Goal: Information Seeking & Learning: Find specific fact

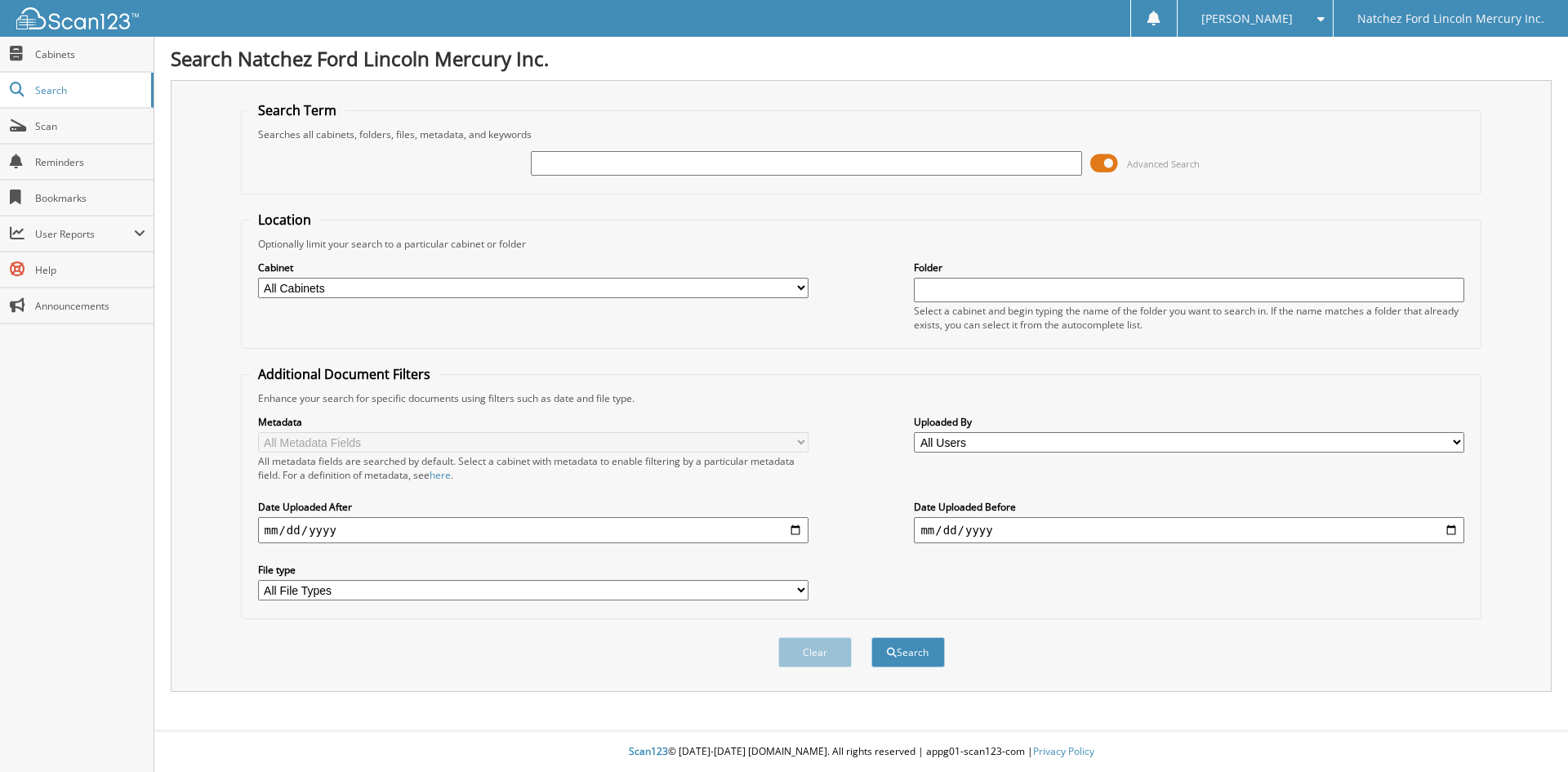
click at [547, 165] on input "text" at bounding box center [806, 163] width 551 height 24
type input "55179"
click at [910, 647] on button "Search" at bounding box center [908, 652] width 73 height 30
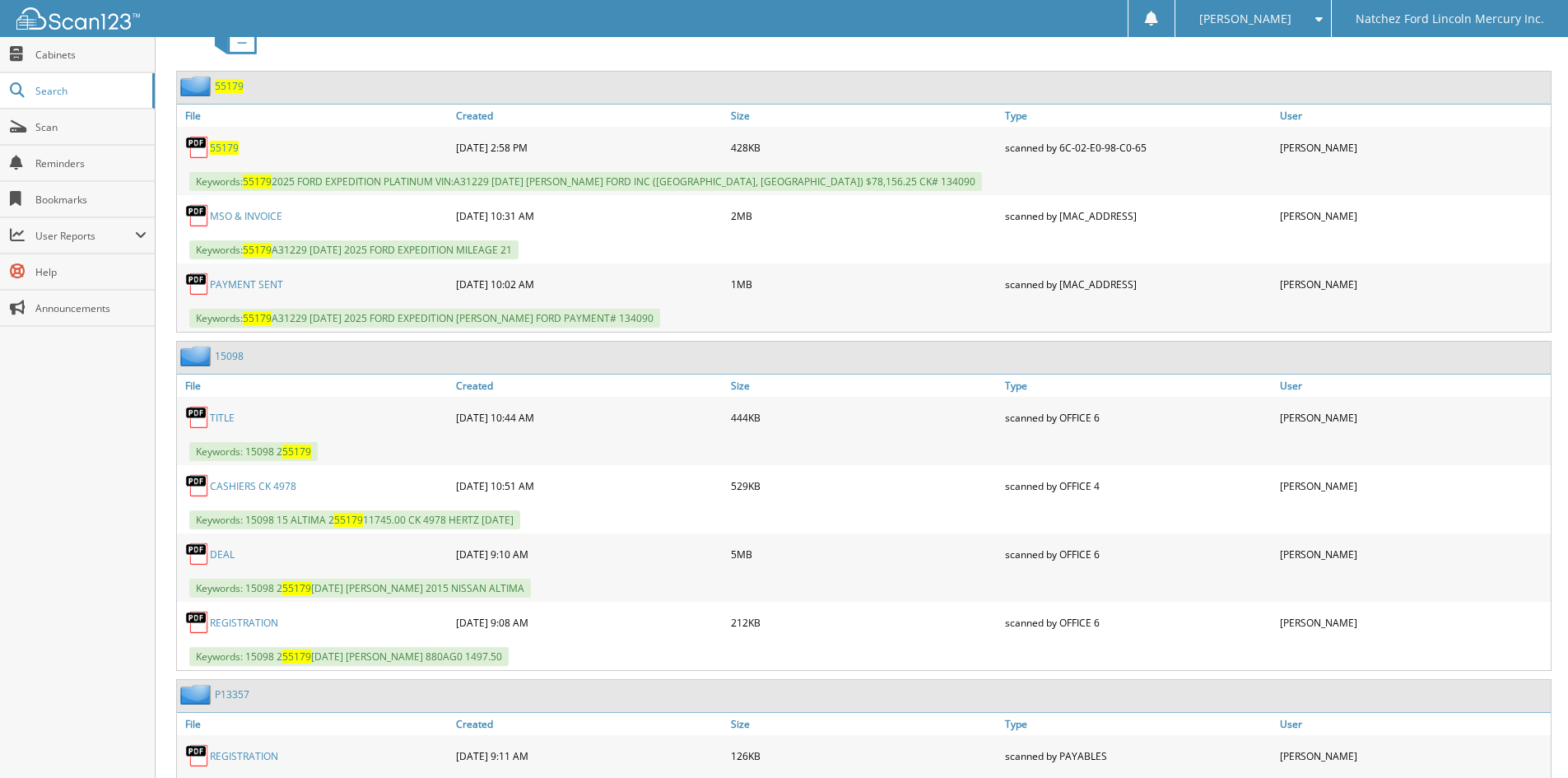
scroll to position [740, 0]
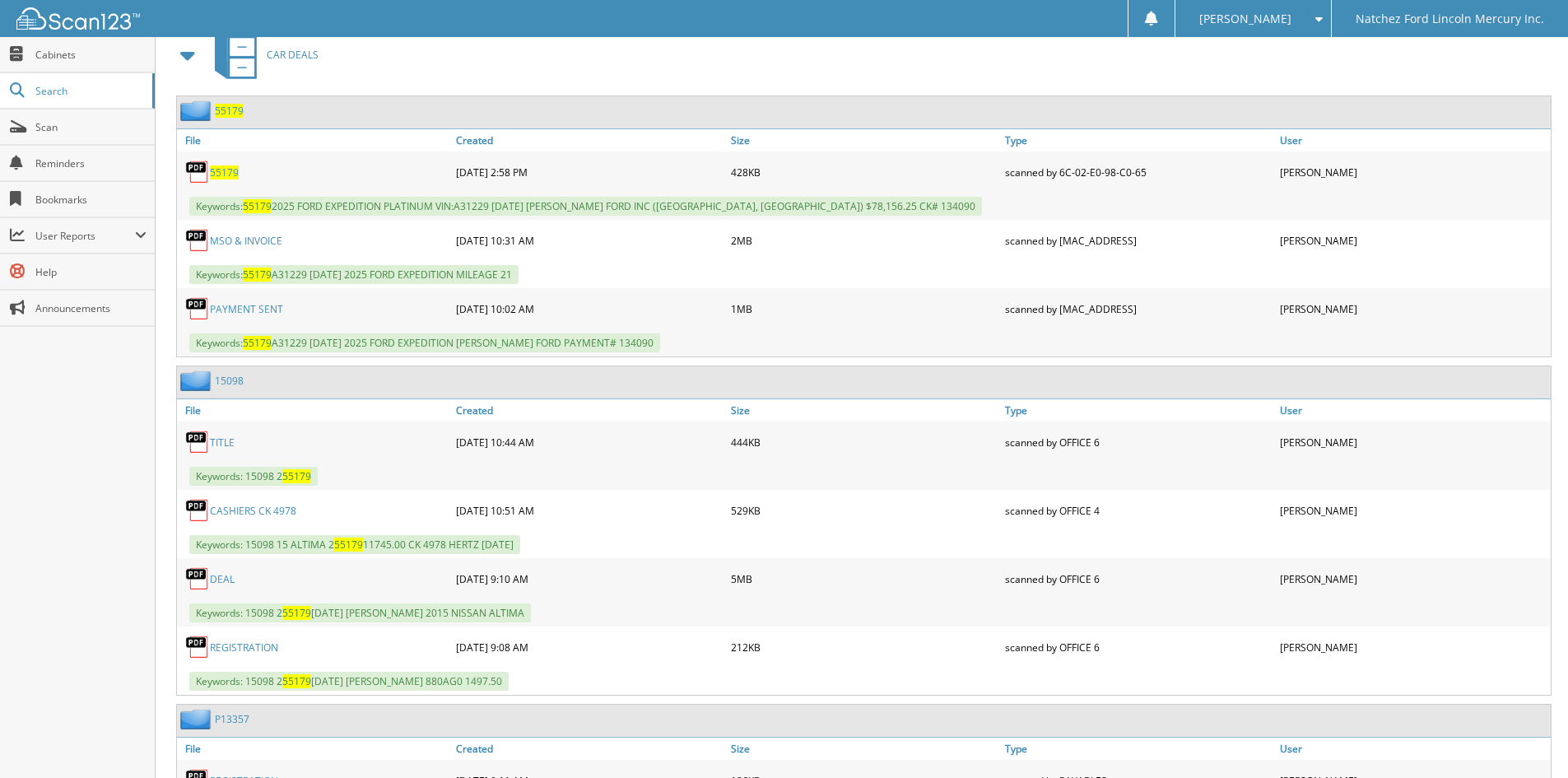
click at [265, 238] on link "MSO & INVOICE" at bounding box center [246, 240] width 73 height 14
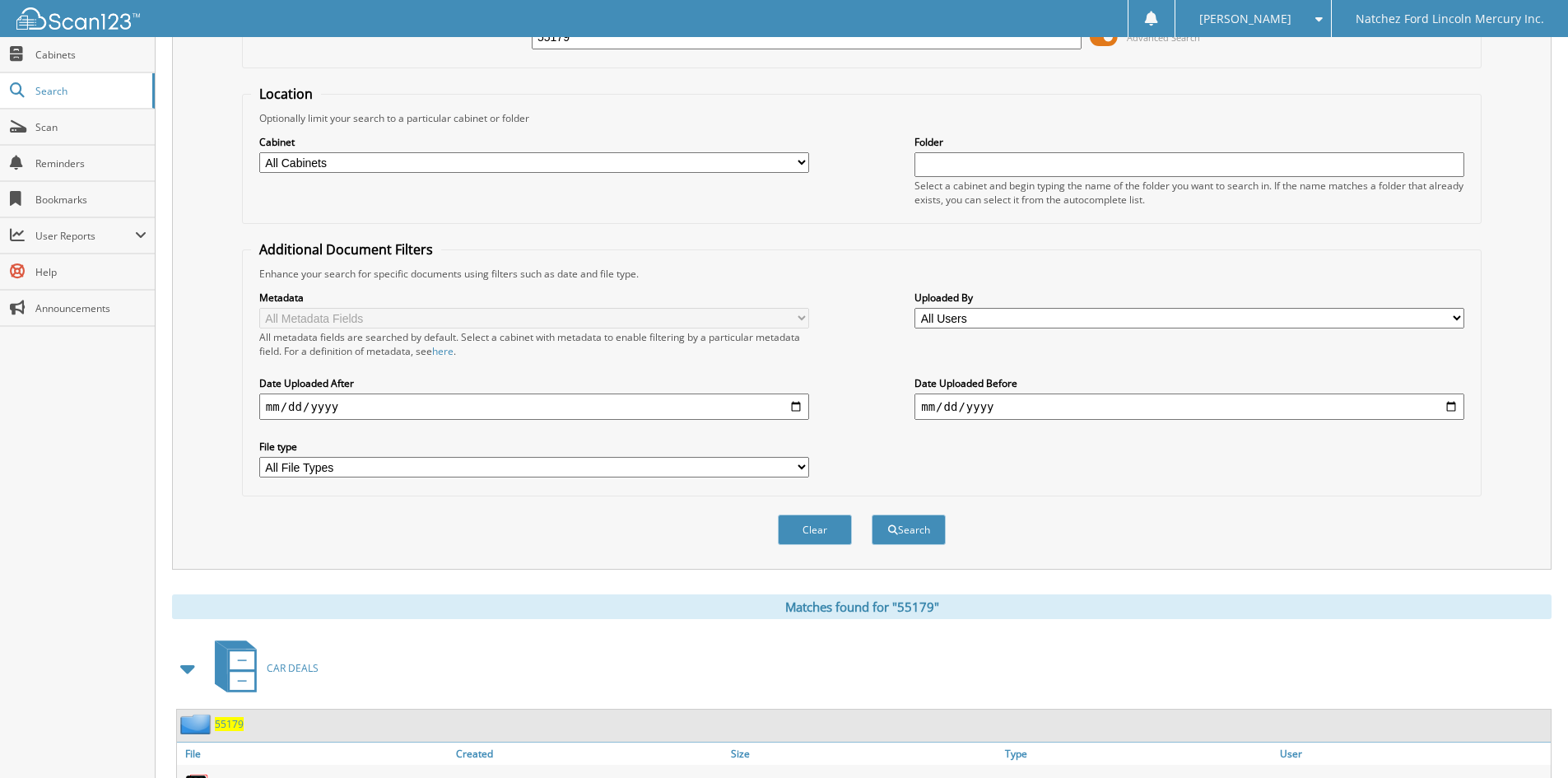
scroll to position [0, 0]
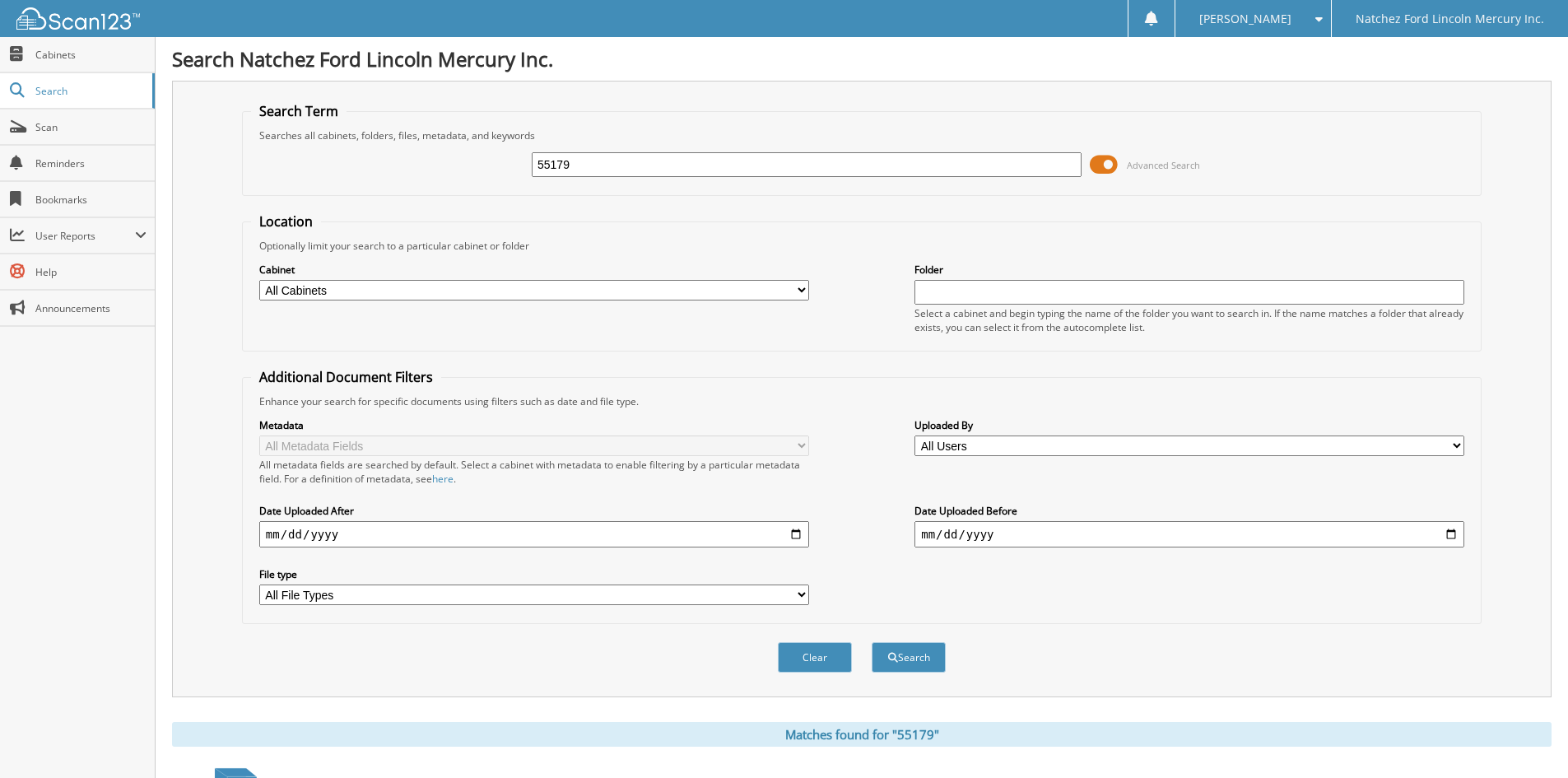
drag, startPoint x: 618, startPoint y: 171, endPoint x: 484, endPoint y: 185, distance: 134.7
click at [484, 185] on div "55179 Advanced Search" at bounding box center [862, 164] width 1222 height 44
type input "55214"
click at [913, 655] on button "Search" at bounding box center [909, 657] width 74 height 30
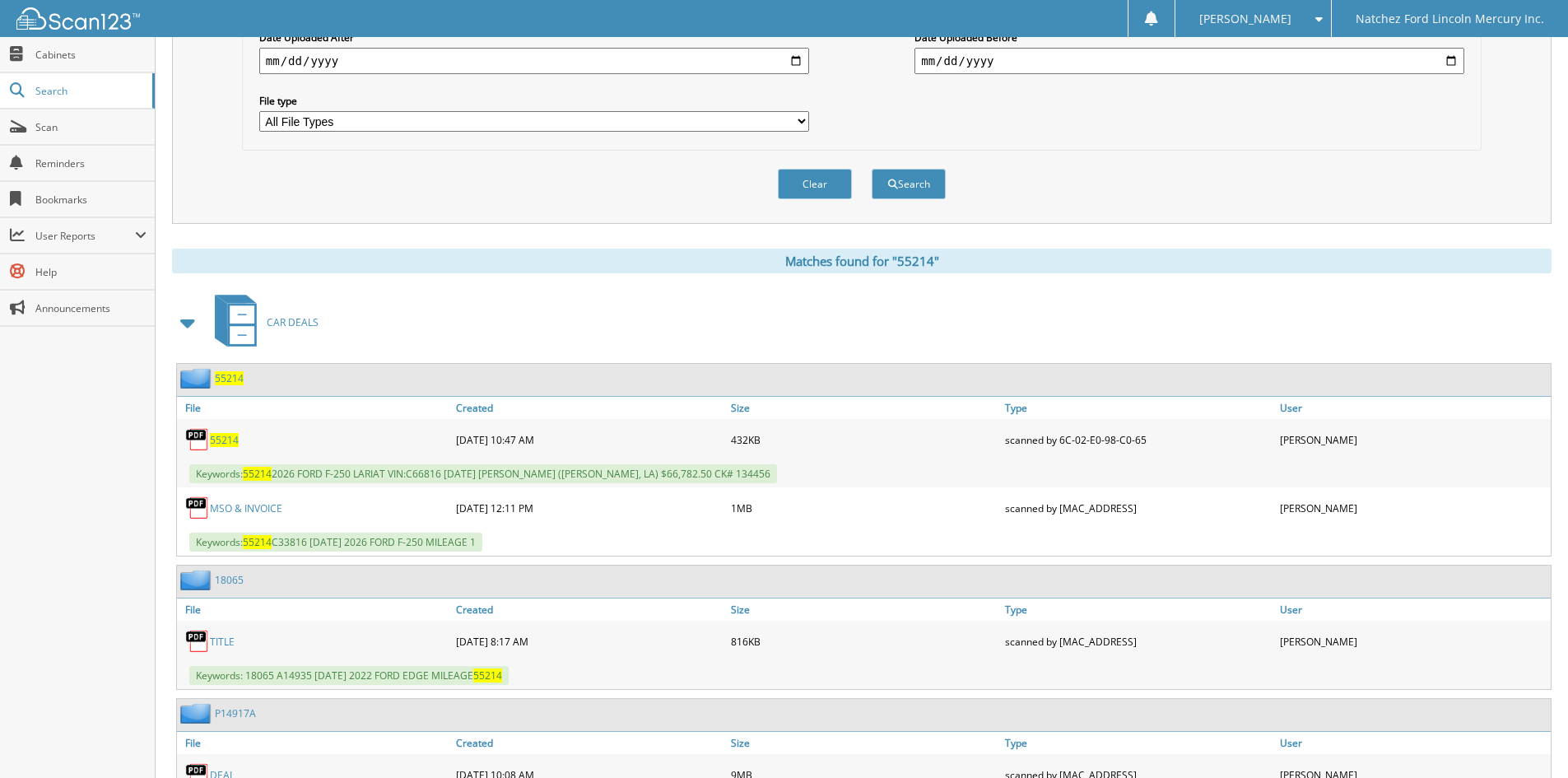
scroll to position [493, 0]
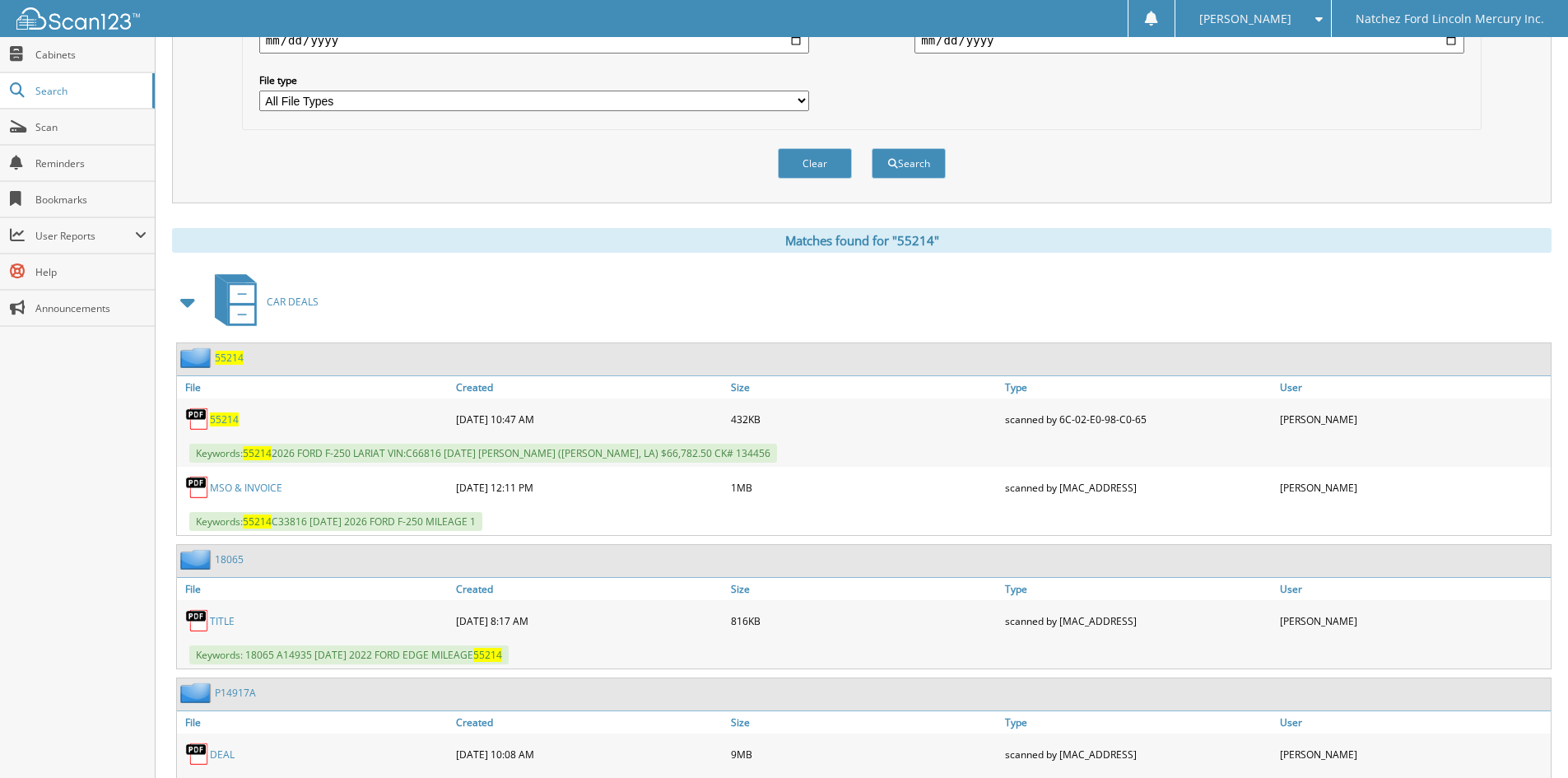
click at [240, 493] on link "MSO & INVOICE" at bounding box center [246, 487] width 73 height 14
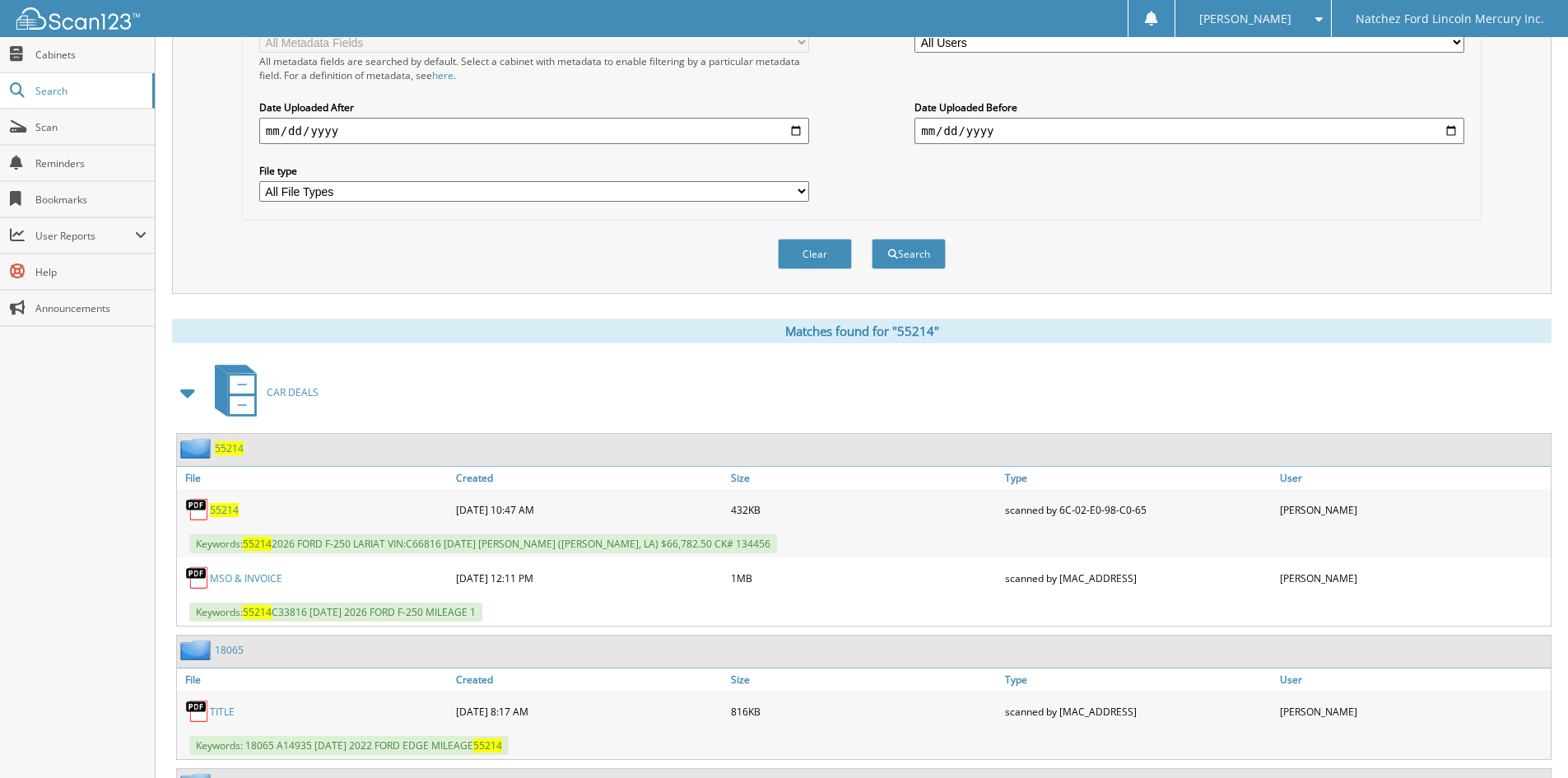
scroll to position [411, 0]
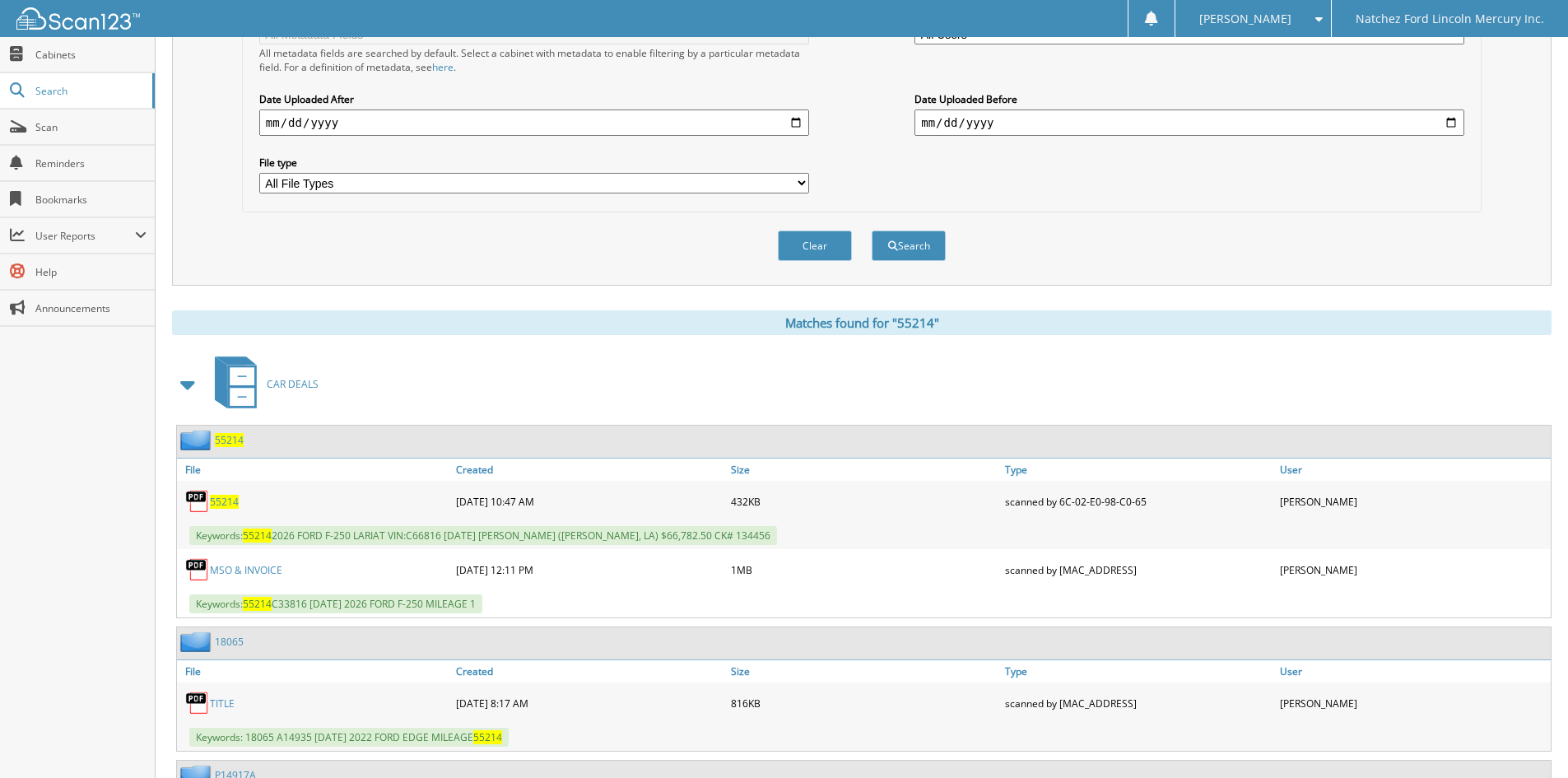
click at [232, 498] on span "55214" at bounding box center [224, 501] width 28 height 14
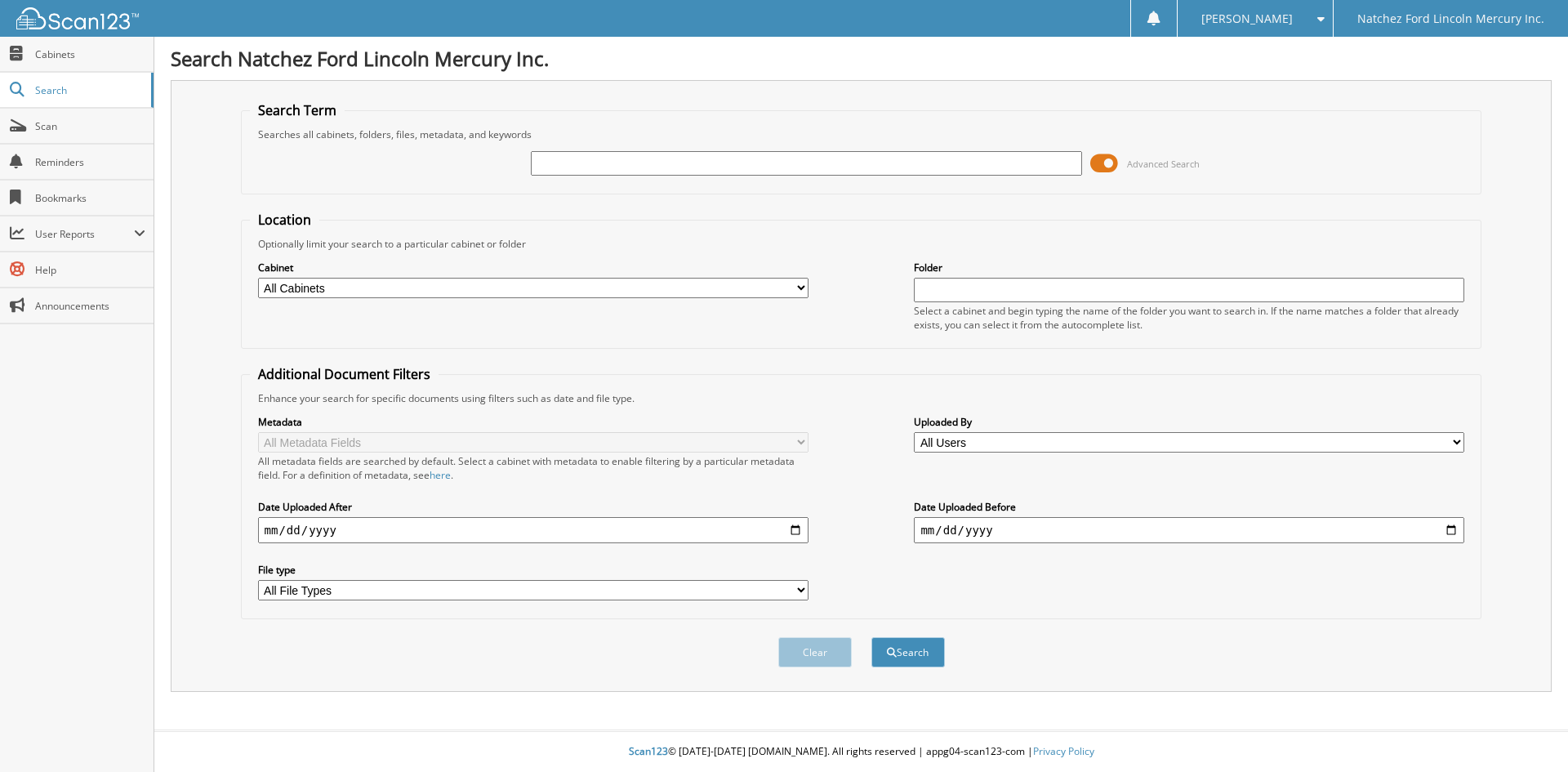
click at [633, 167] on input "text" at bounding box center [806, 163] width 551 height 24
type input "G5777A"
click at [903, 653] on button "Search" at bounding box center [908, 652] width 73 height 30
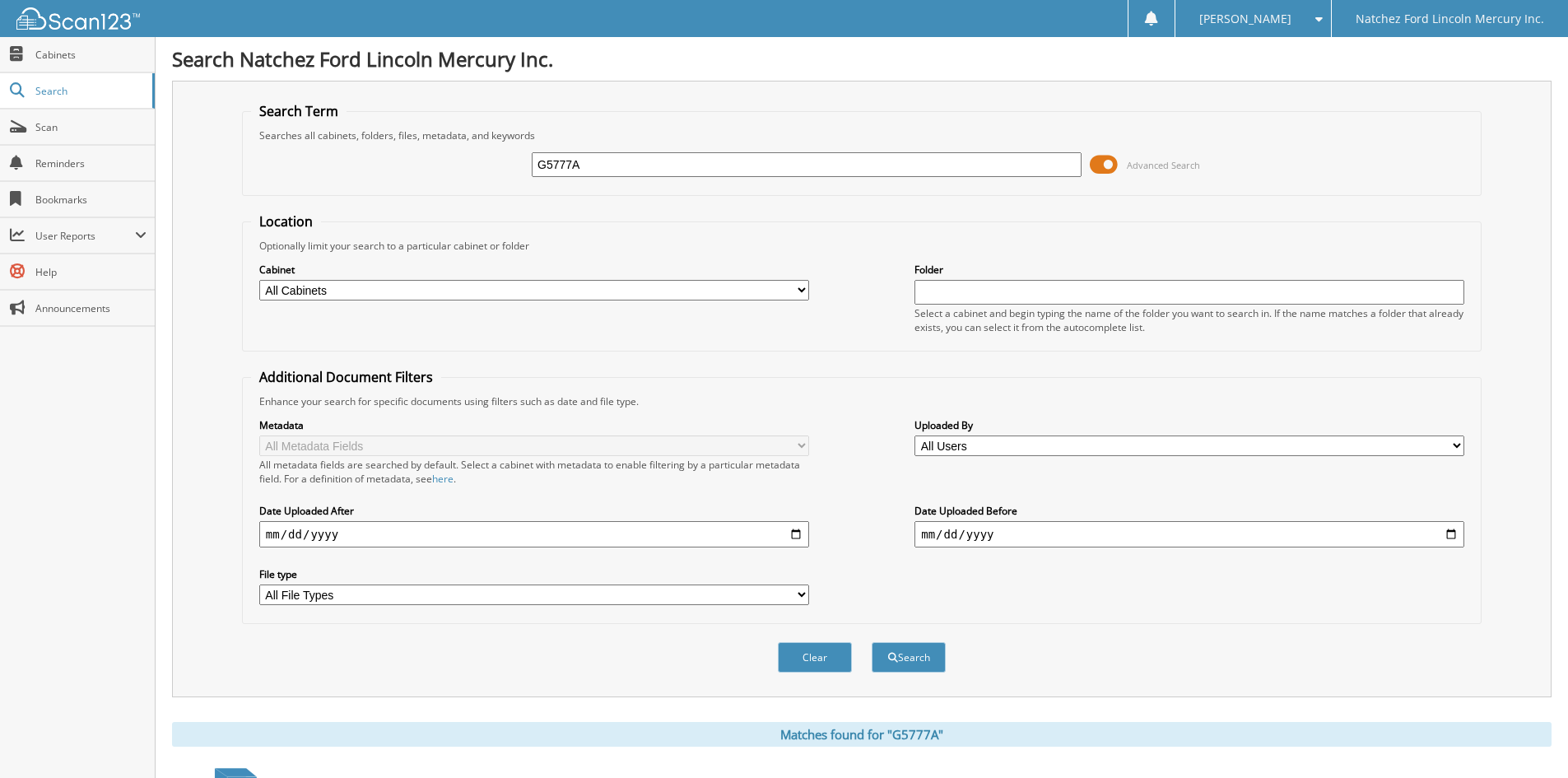
drag, startPoint x: 602, startPoint y: 164, endPoint x: 497, endPoint y: 180, distance: 106.2
click at [497, 180] on div "G5777A Advanced Search" at bounding box center [862, 164] width 1222 height 44
type input "G5860A"
click at [907, 664] on button "Search" at bounding box center [909, 657] width 74 height 30
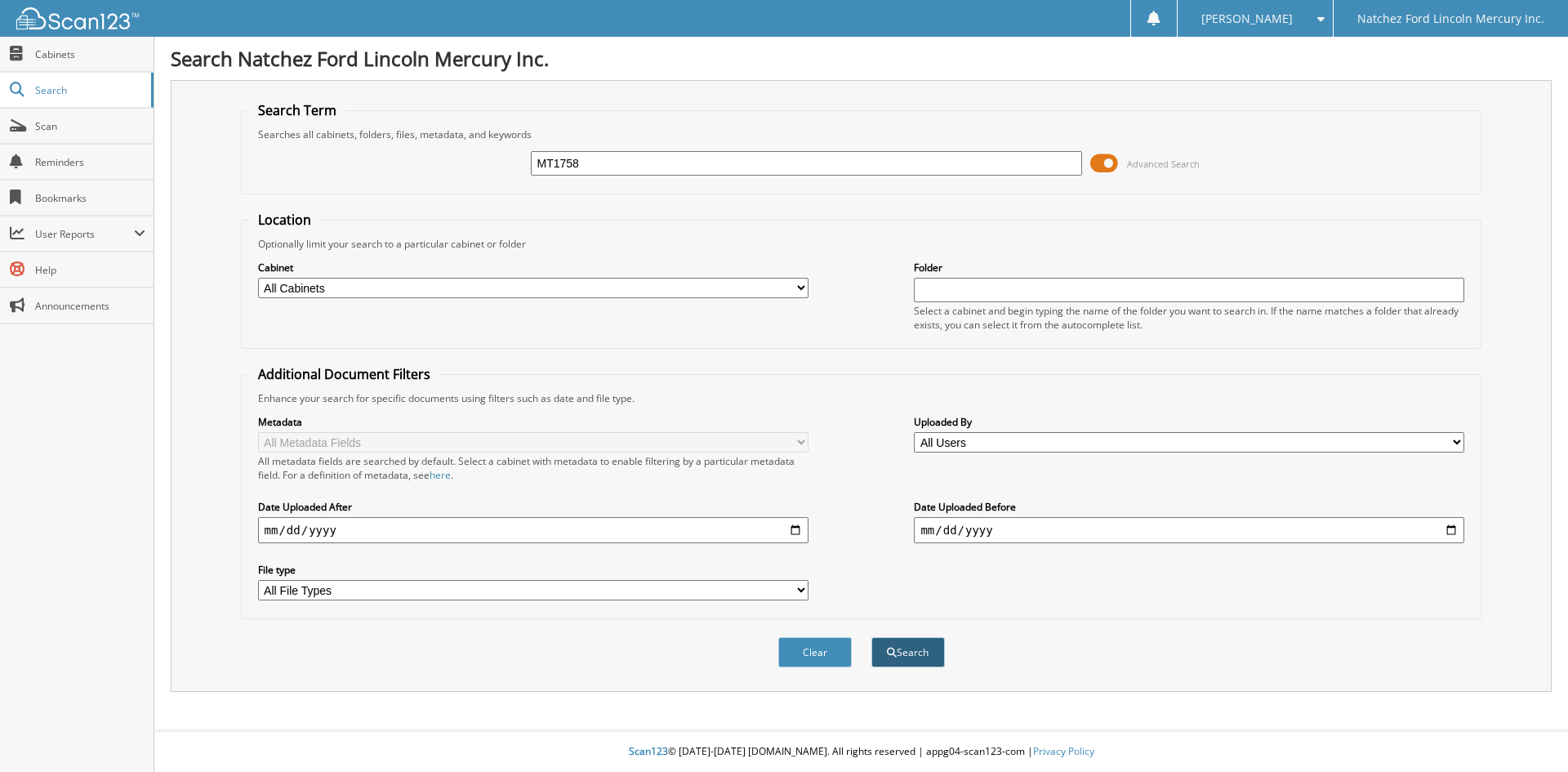
type input "MT1758"
click at [911, 651] on button "Search" at bounding box center [908, 652] width 73 height 30
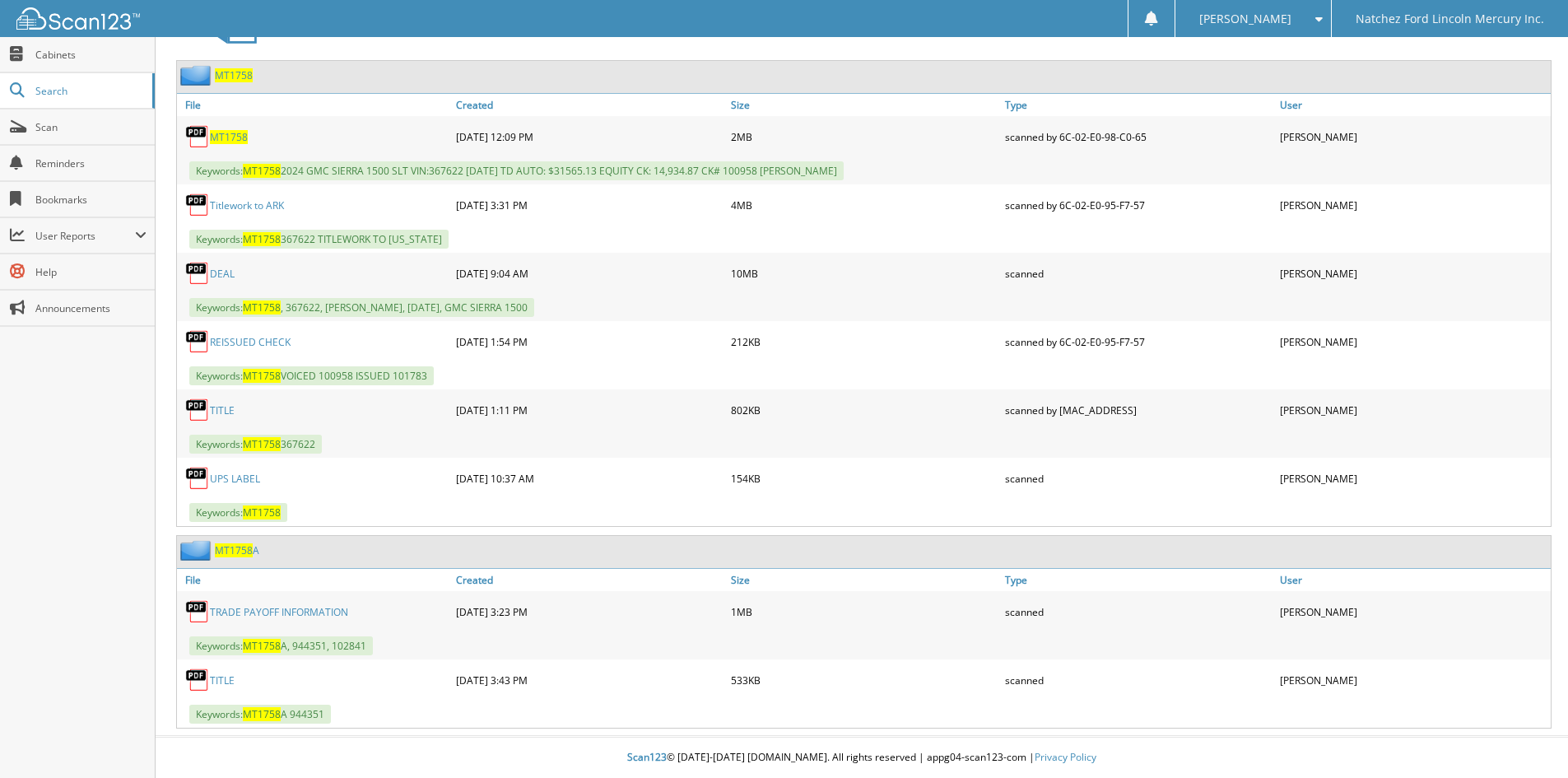
scroll to position [695, 0]
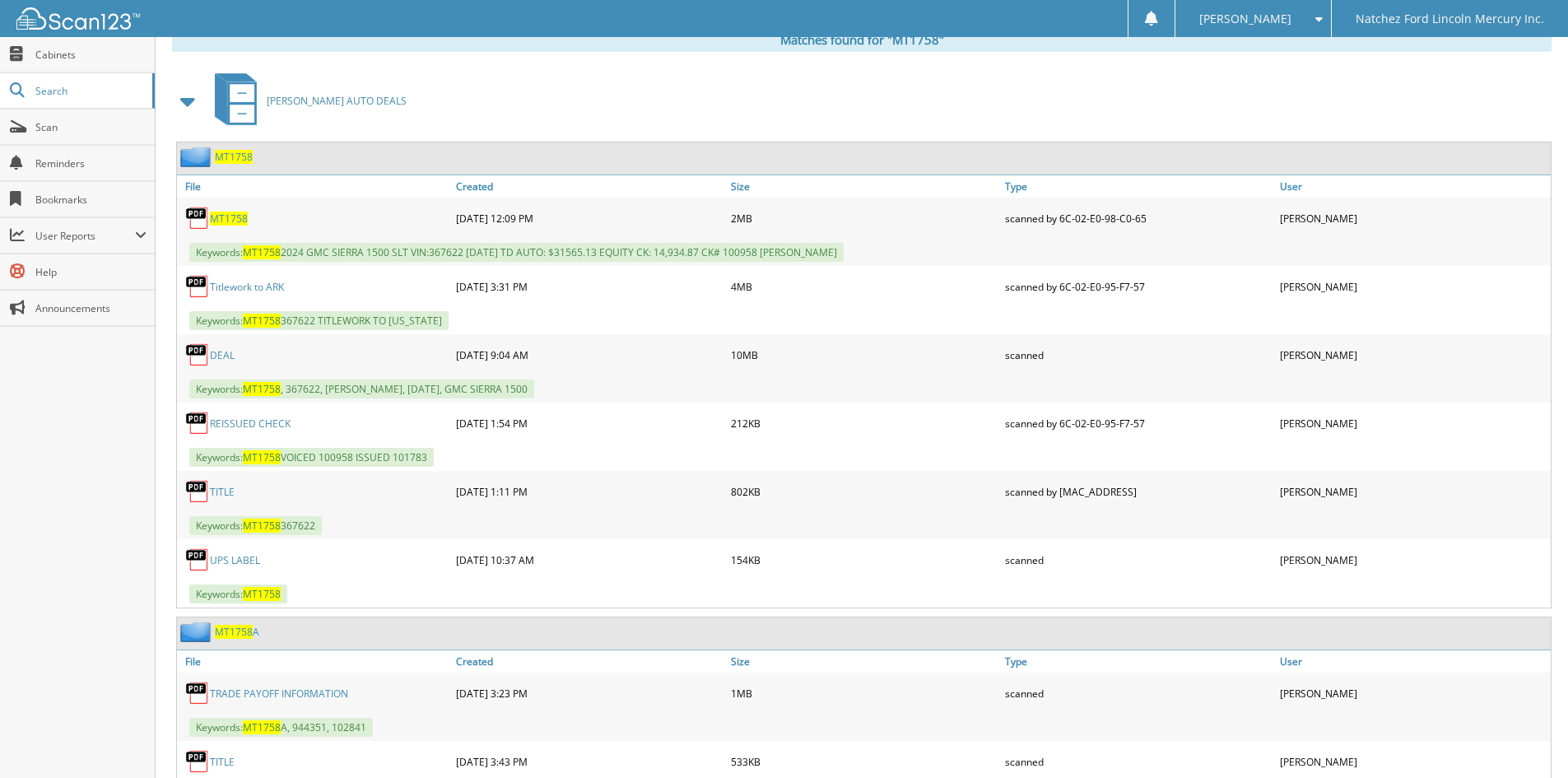
click at [225, 354] on link "DEAL" at bounding box center [222, 354] width 25 height 14
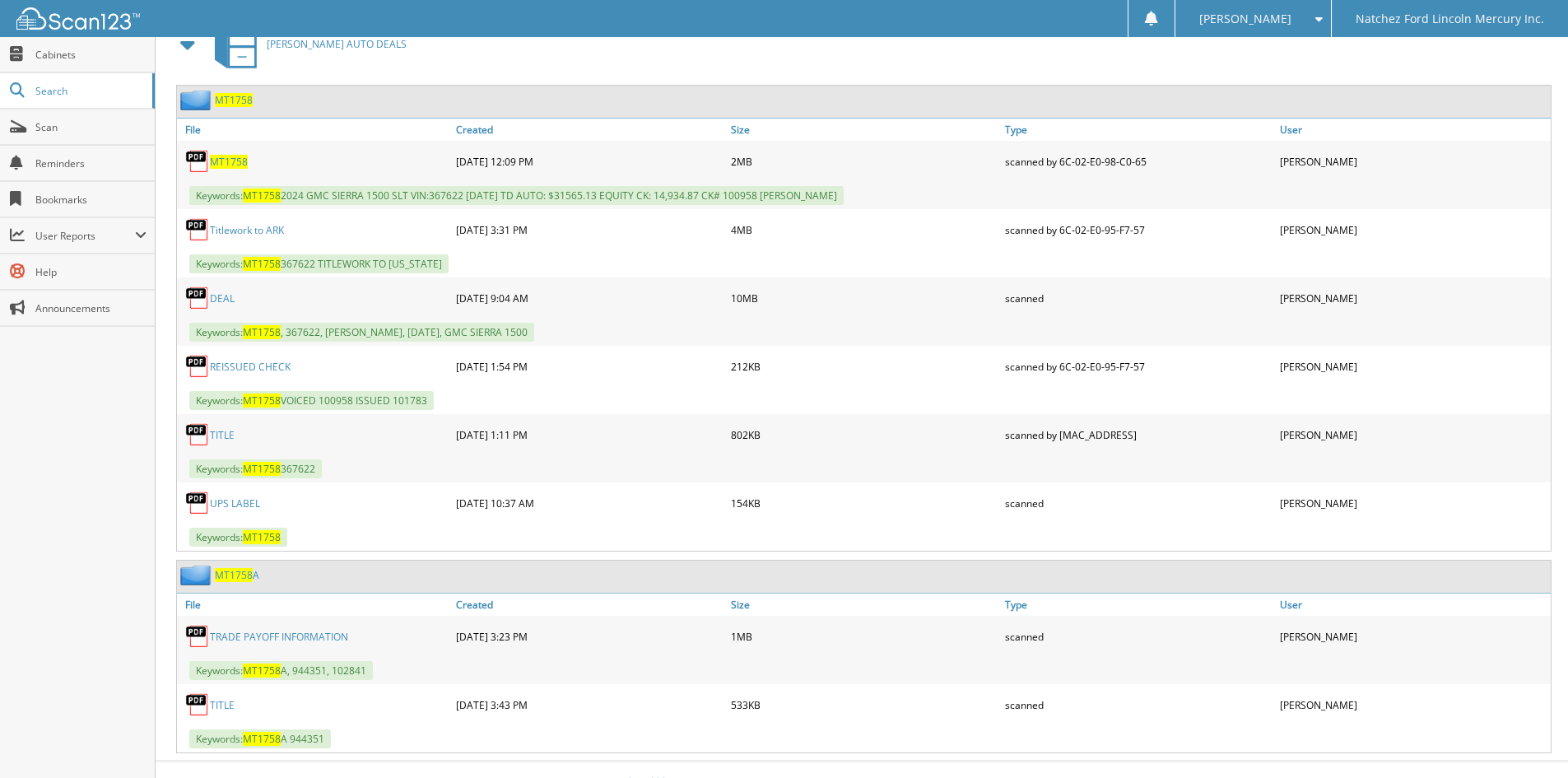
scroll to position [777, 0]
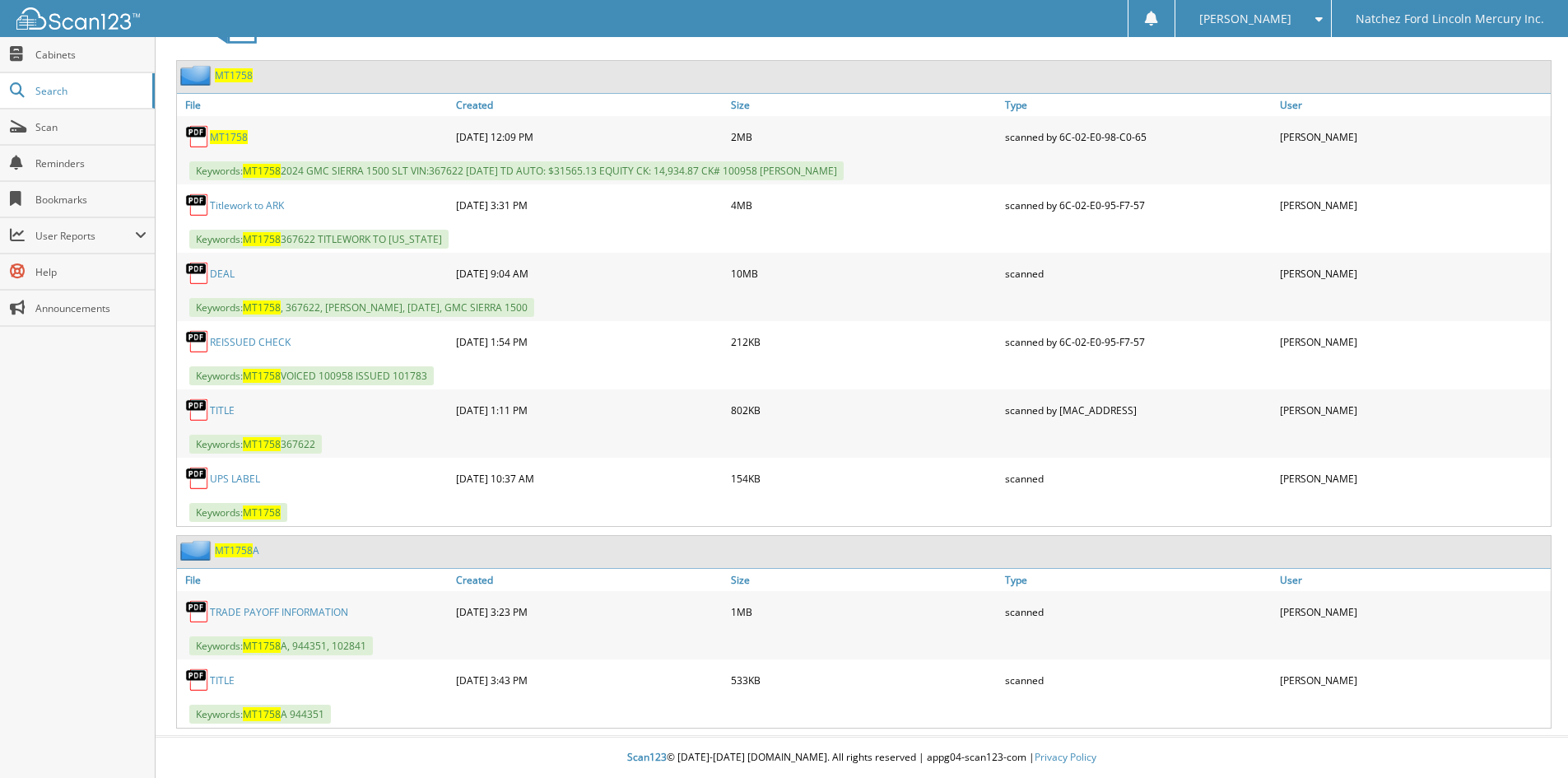
click at [219, 275] on link "DEAL" at bounding box center [222, 273] width 25 height 14
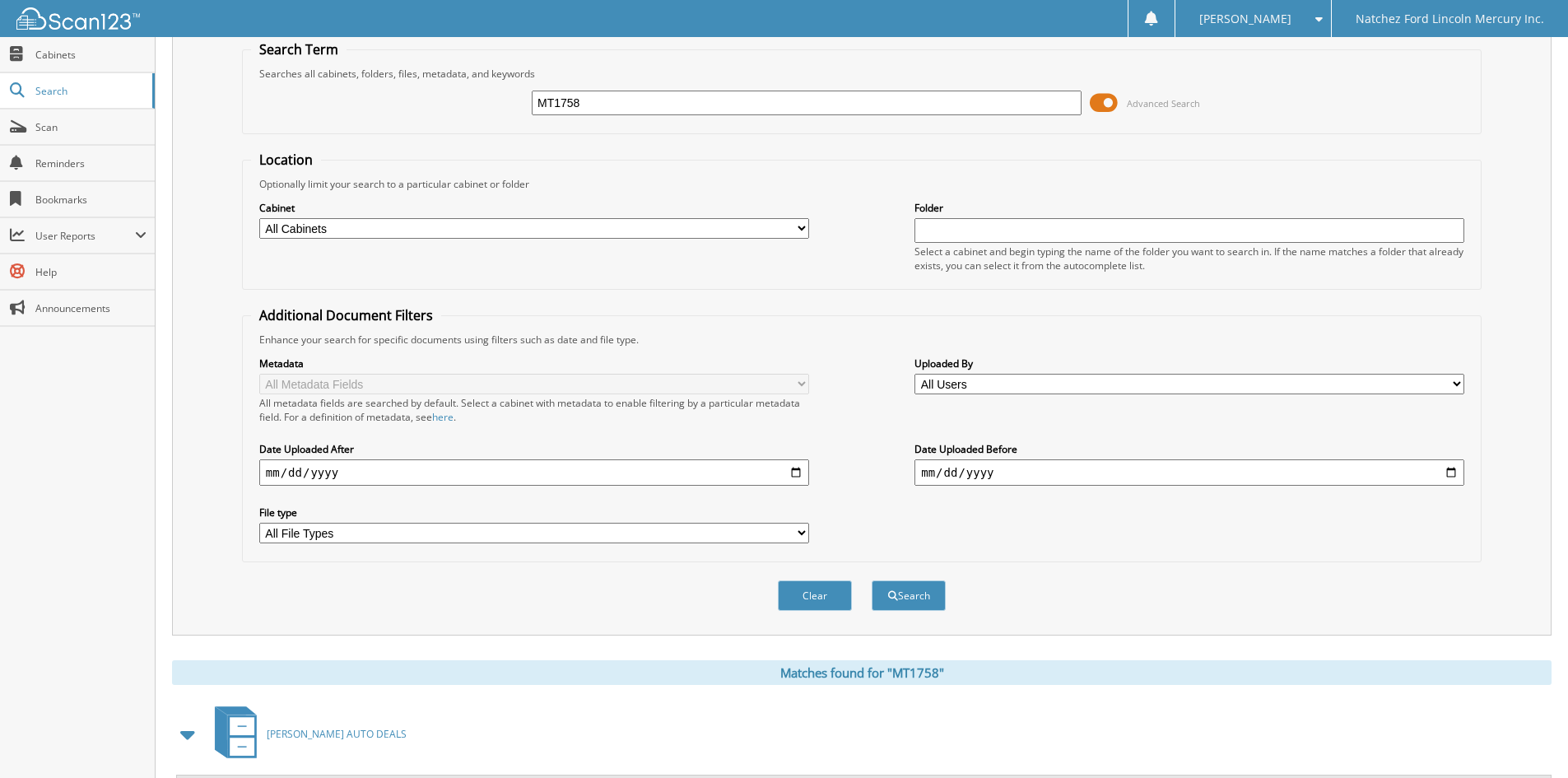
scroll to position [0, 0]
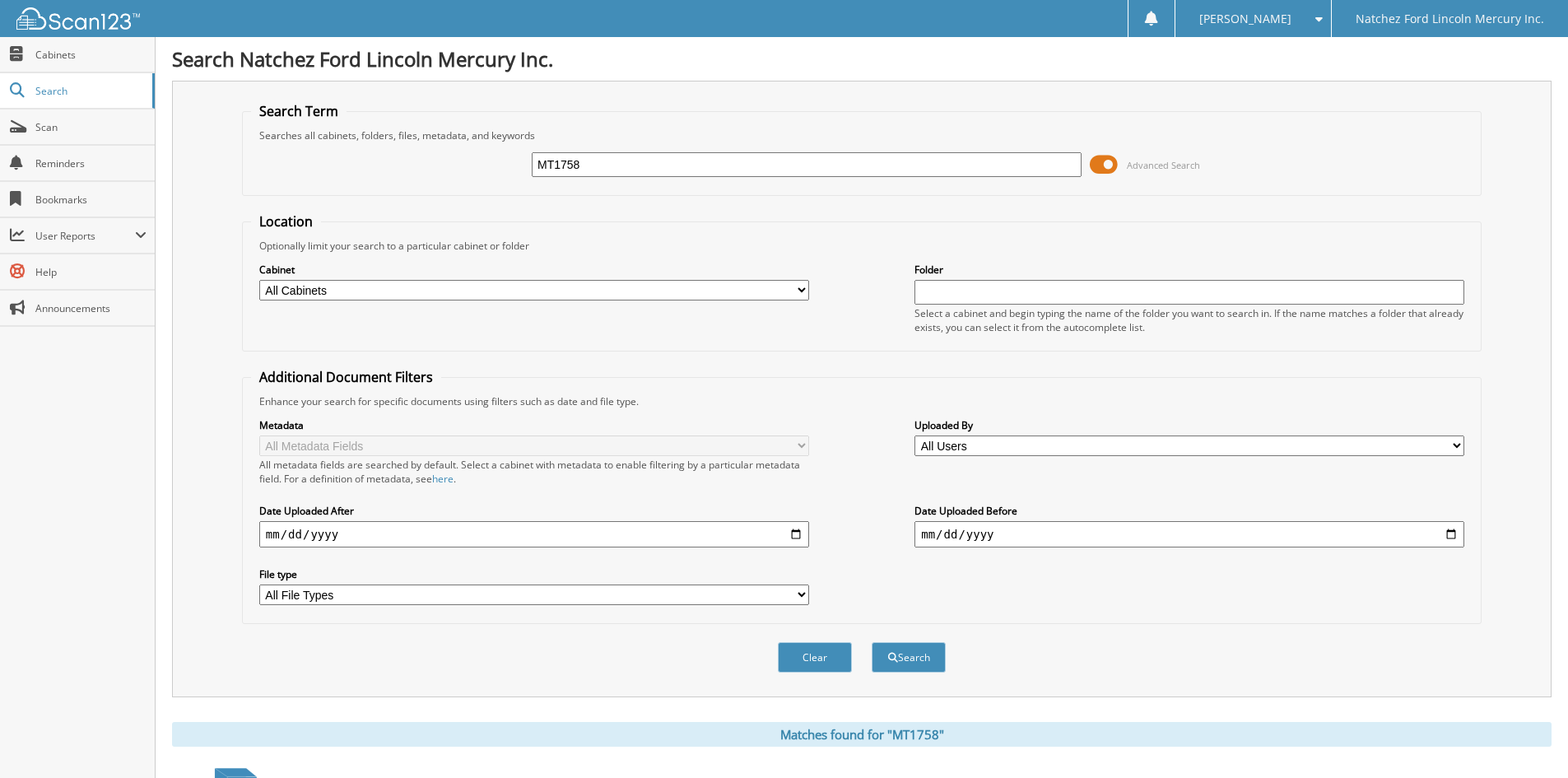
drag, startPoint x: 615, startPoint y: 166, endPoint x: 473, endPoint y: 171, distance: 142.1
click at [473, 171] on div "MT1758 Advanced Search" at bounding box center [862, 164] width 1222 height 44
type input "2"
type input "55120b"
click at [916, 649] on button "Search" at bounding box center [909, 657] width 74 height 30
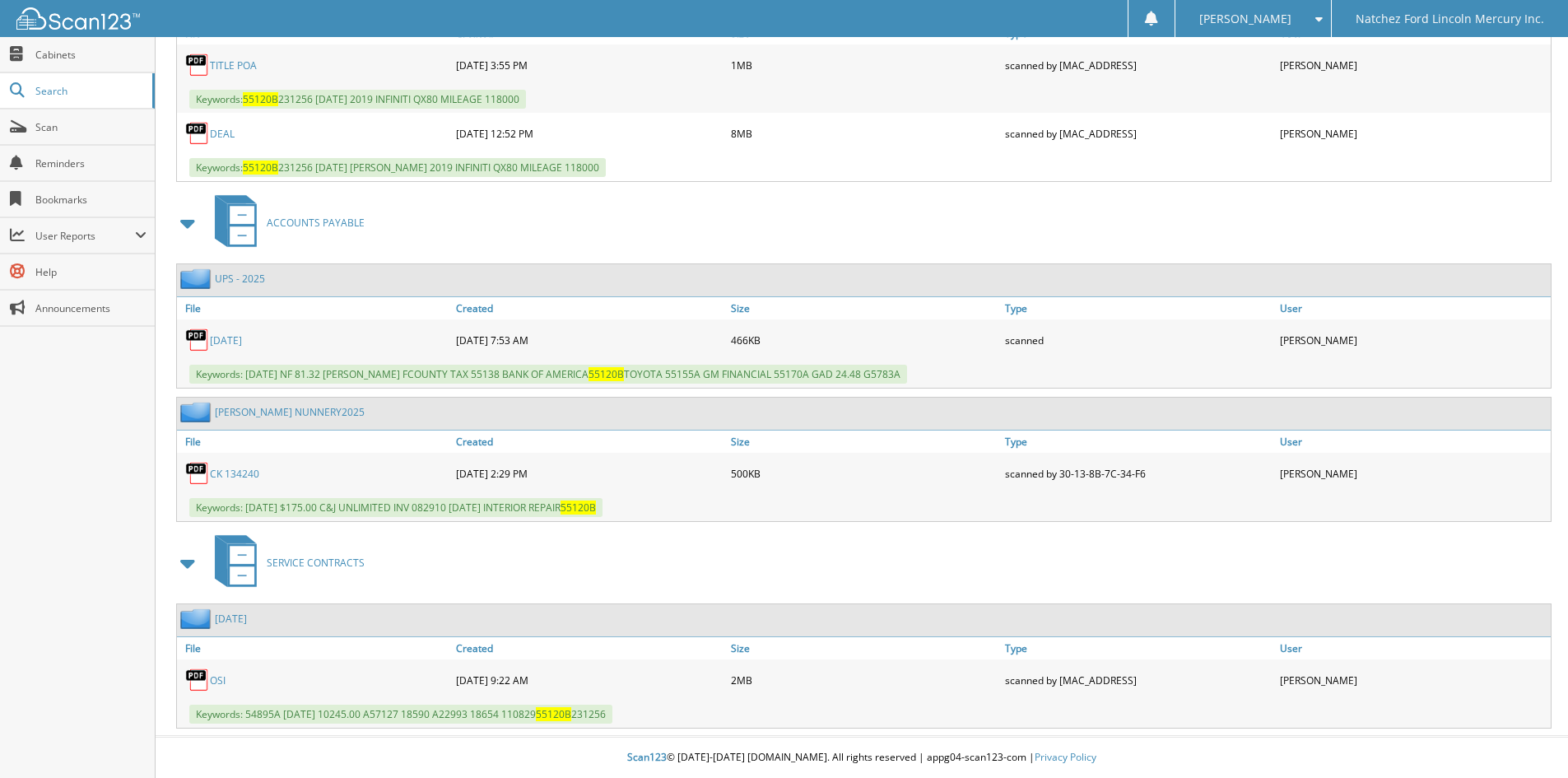
scroll to position [848, 0]
click at [213, 683] on link "OSI" at bounding box center [218, 680] width 16 height 14
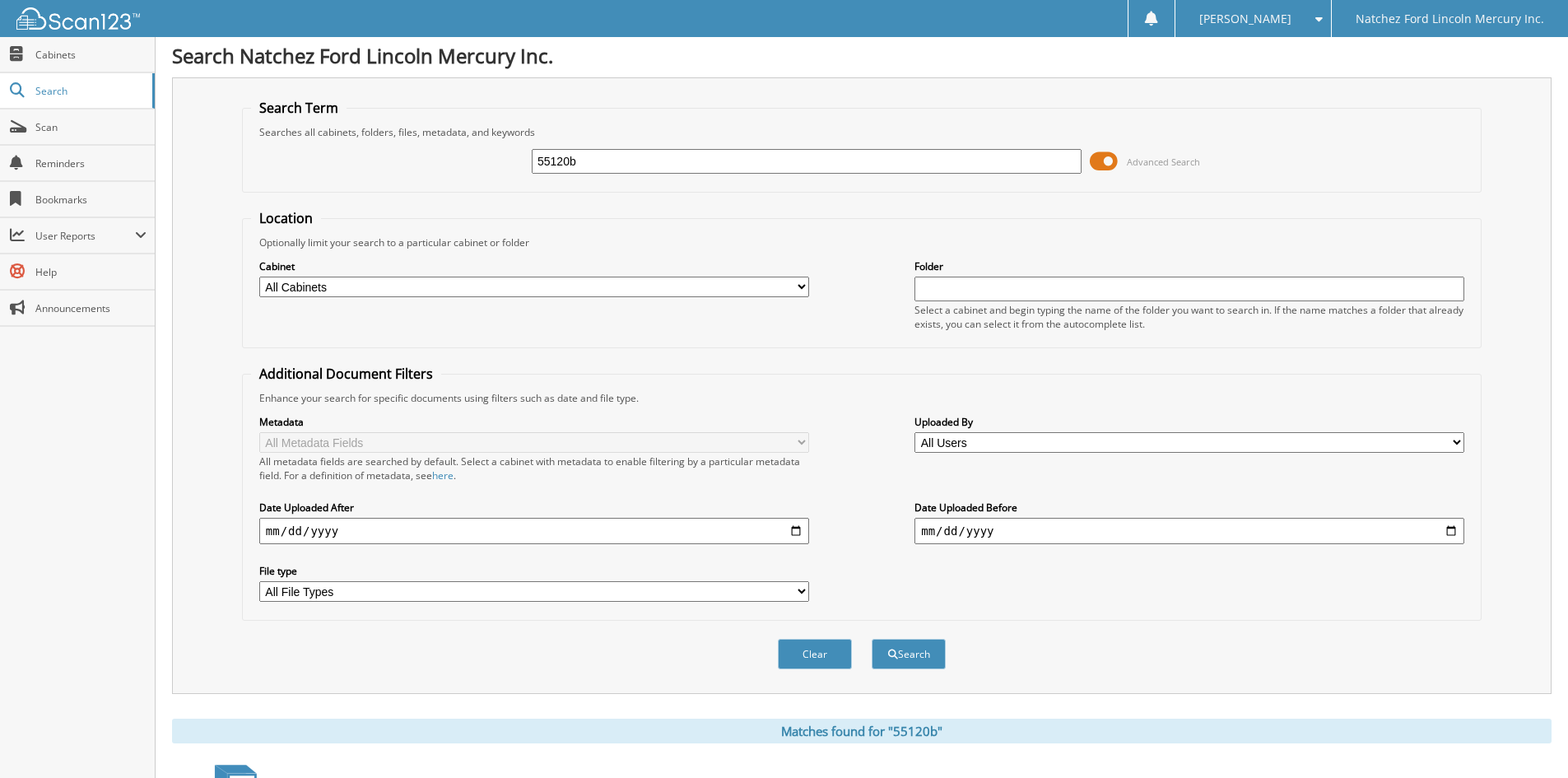
scroll to position [0, 0]
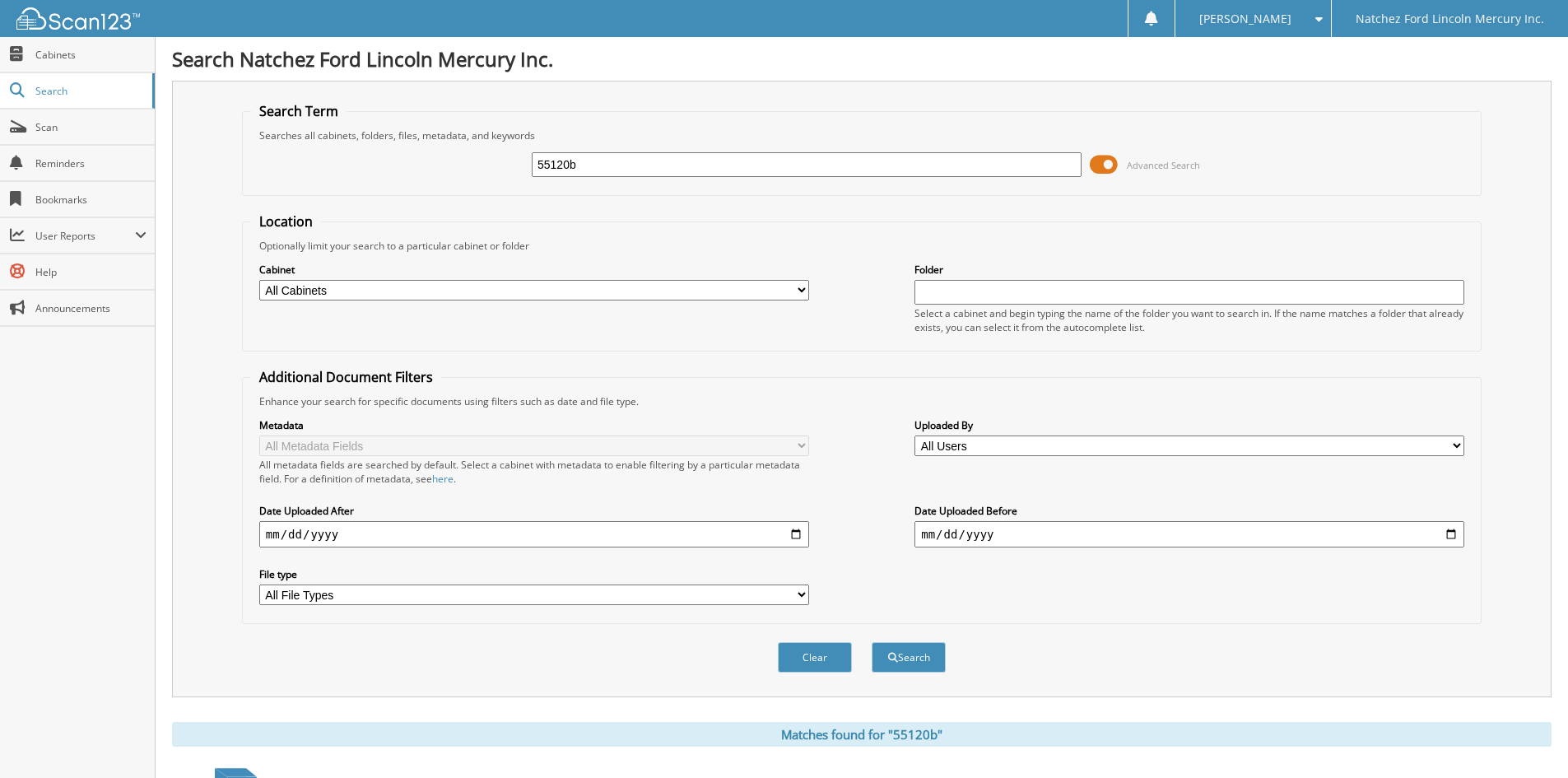
drag, startPoint x: 607, startPoint y: 168, endPoint x: 479, endPoint y: 190, distance: 129.9
click at [479, 190] on fieldset "Search Term Searches all cabinets, folders, files, metadata, and keywords 55120…" at bounding box center [862, 148] width 1240 height 94
type input "g5771a"
click at [918, 657] on button "Search" at bounding box center [909, 657] width 74 height 30
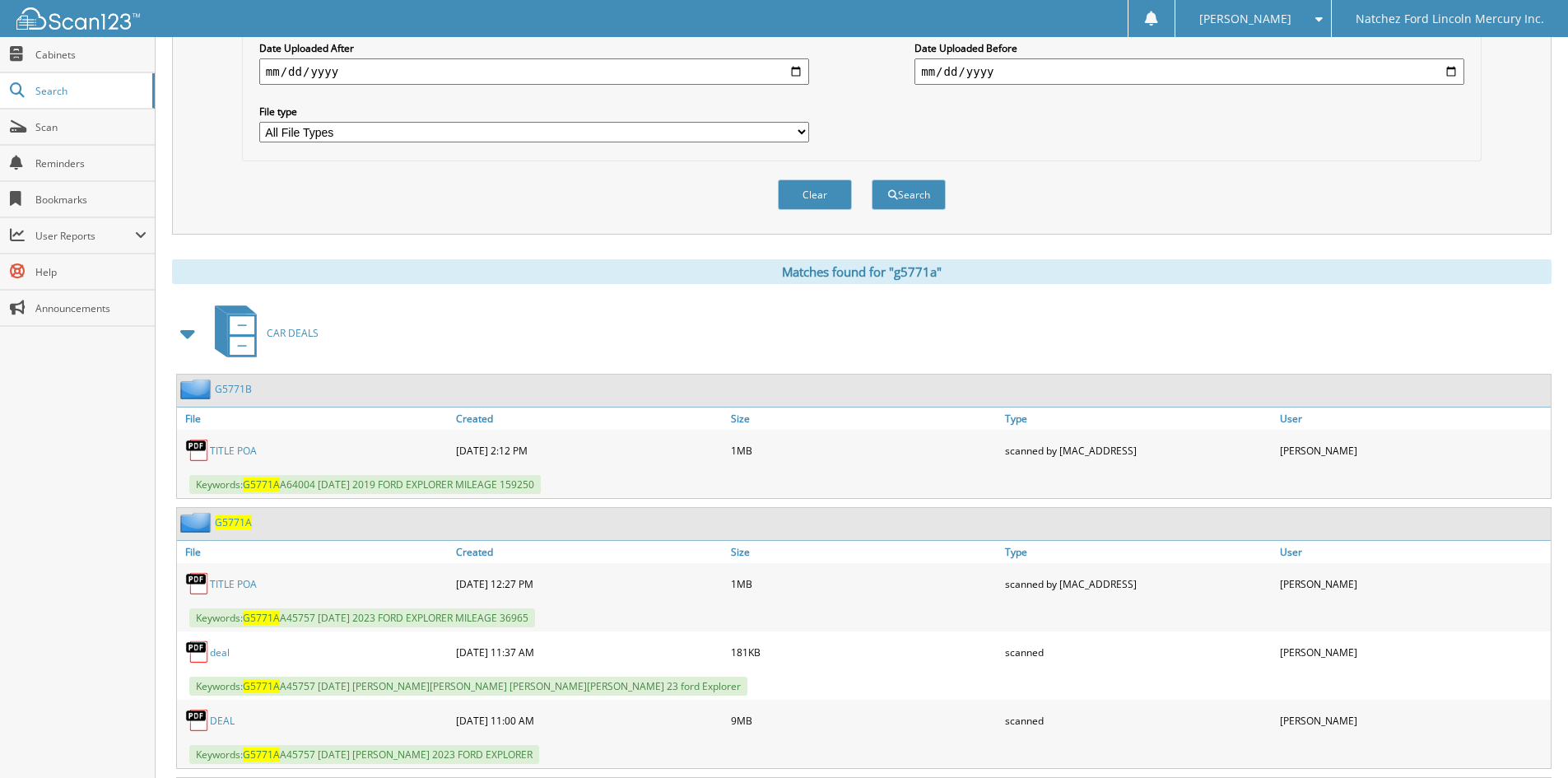
scroll to position [545, 0]
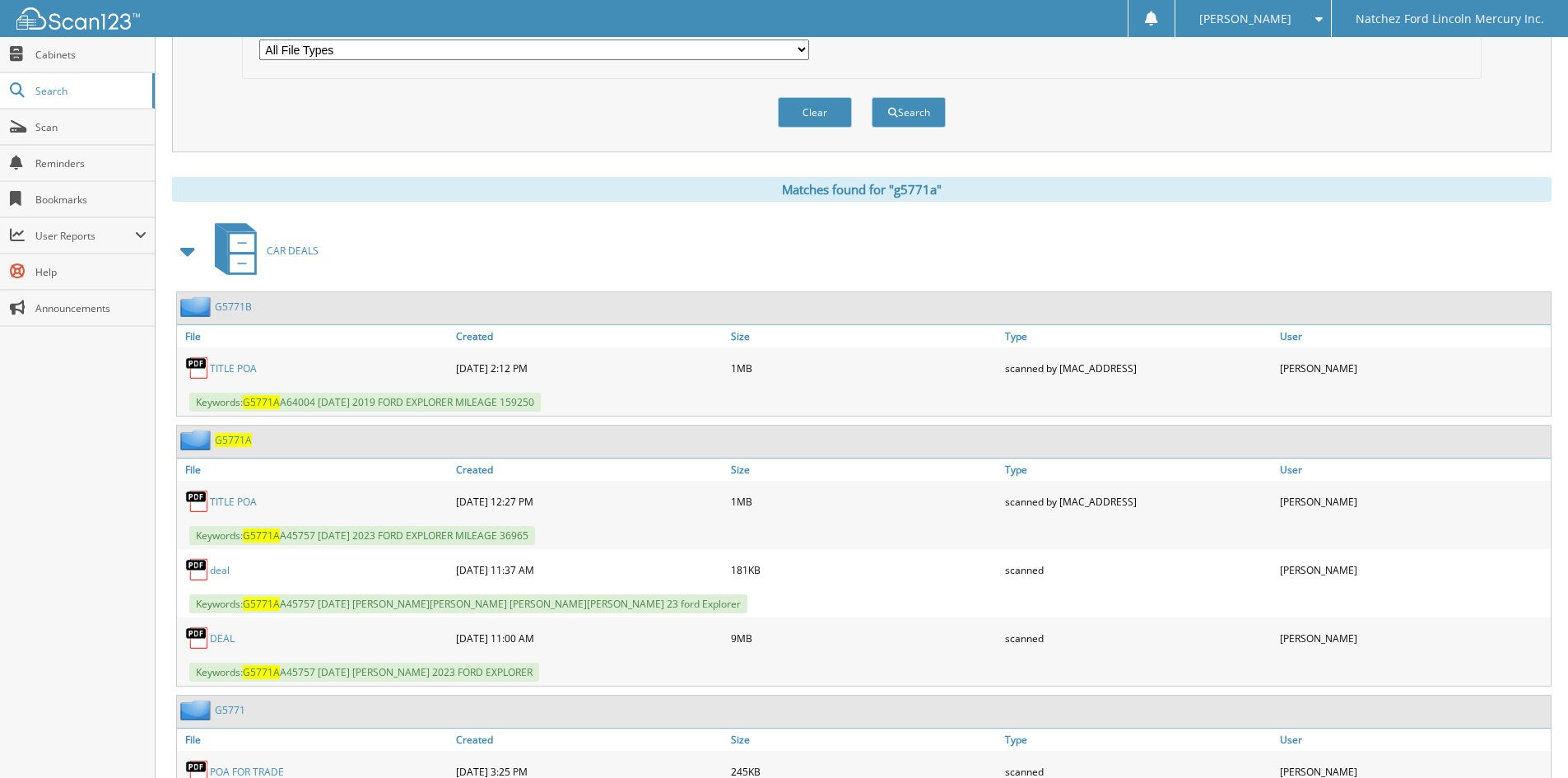
click at [214, 636] on link "DEAL" at bounding box center [222, 638] width 25 height 14
